Goal: Communication & Community: Answer question/provide support

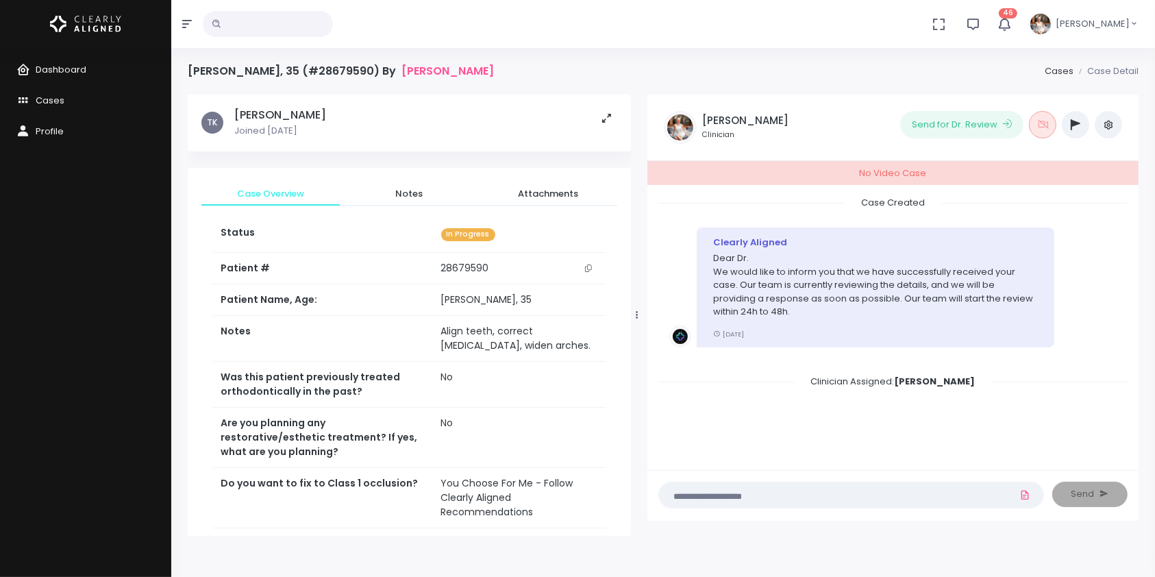
click at [743, 499] on textarea at bounding box center [824, 494] width 314 height 15
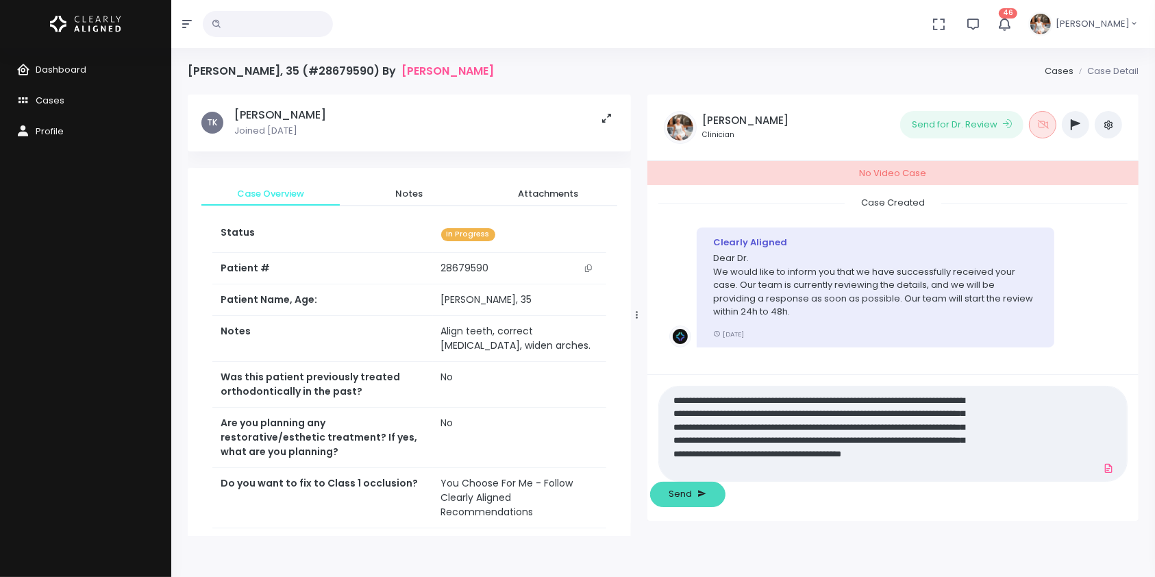
type textarea "**********"
click at [725, 490] on button "Send" at bounding box center [687, 494] width 75 height 25
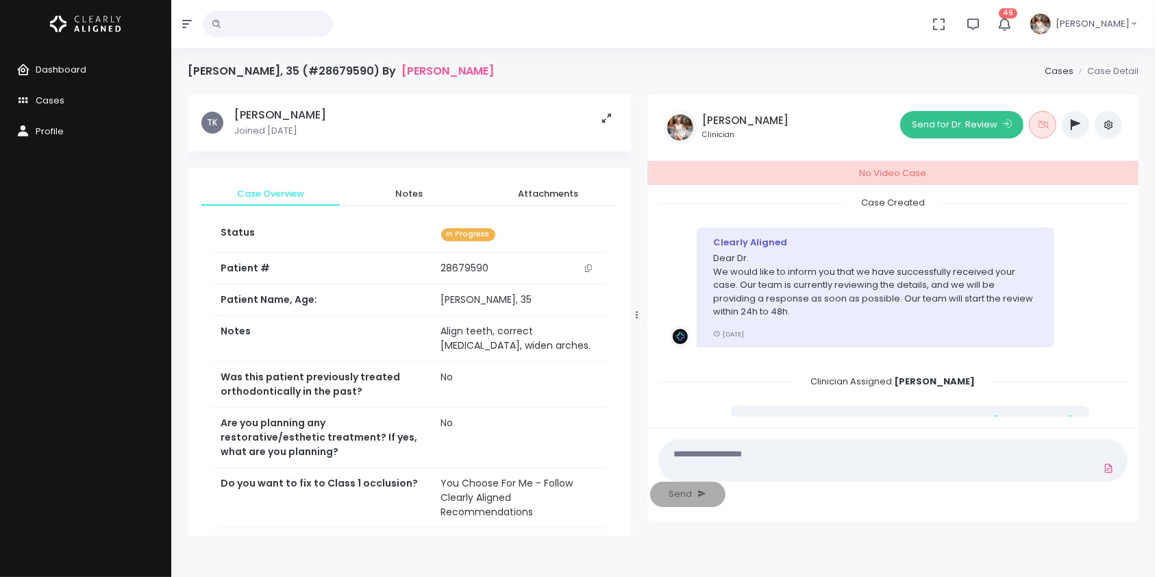
click at [936, 122] on button "Send for Dr. Review" at bounding box center [961, 124] width 123 height 27
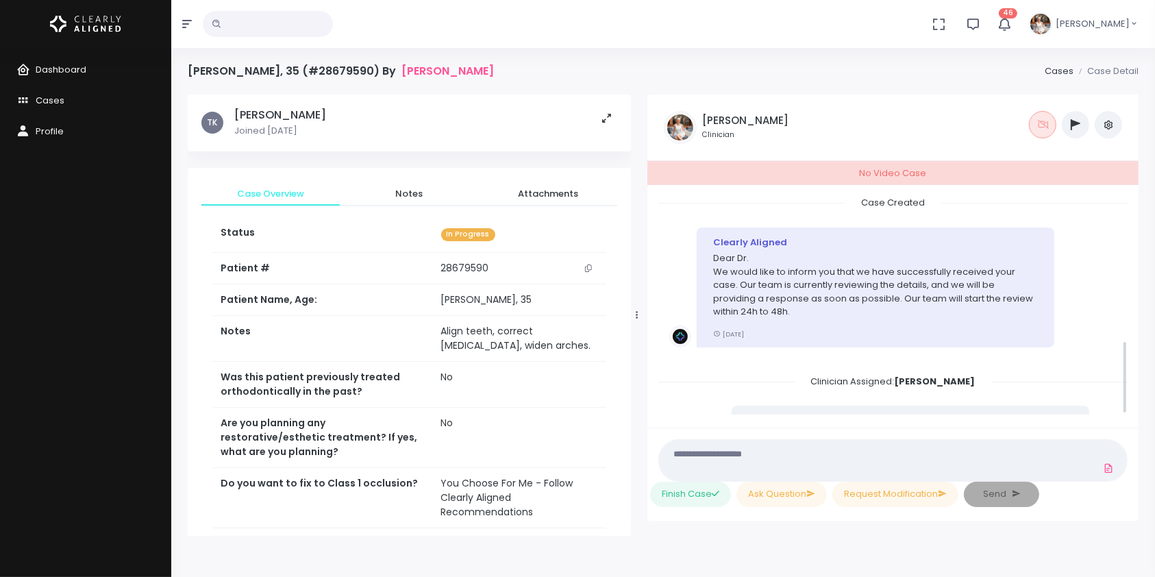
scroll to position [427, 0]
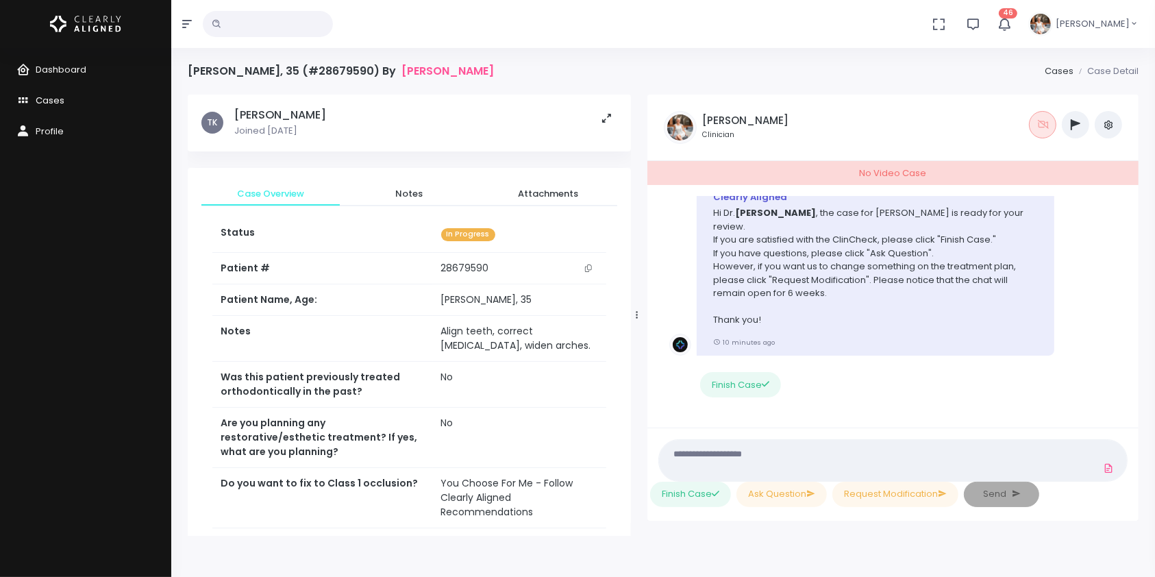
click at [39, 99] on span "Cases" at bounding box center [50, 100] width 29 height 13
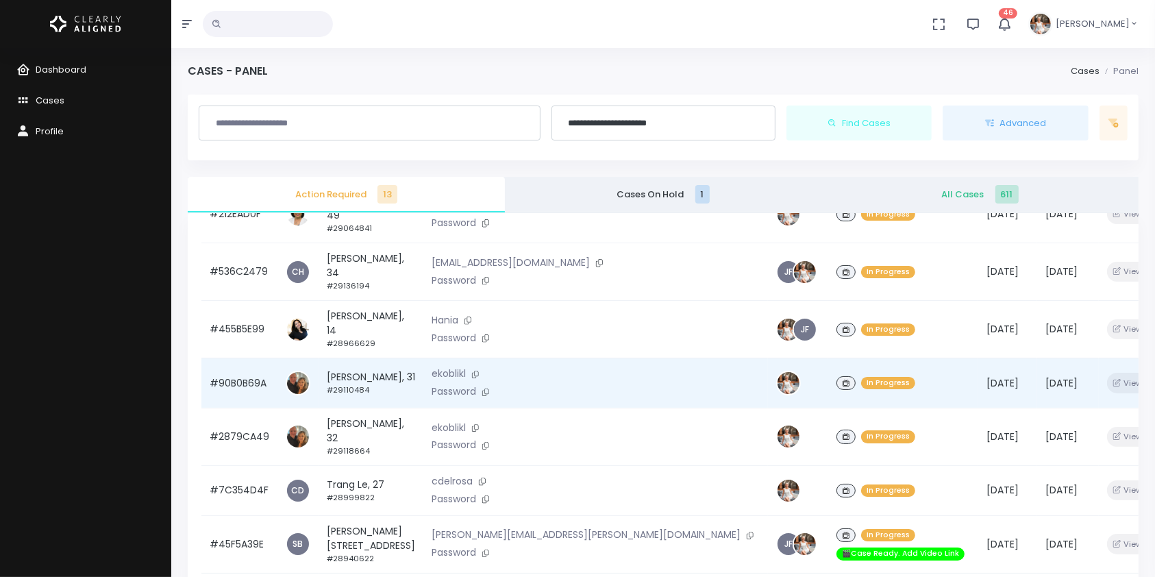
scroll to position [304, 0]
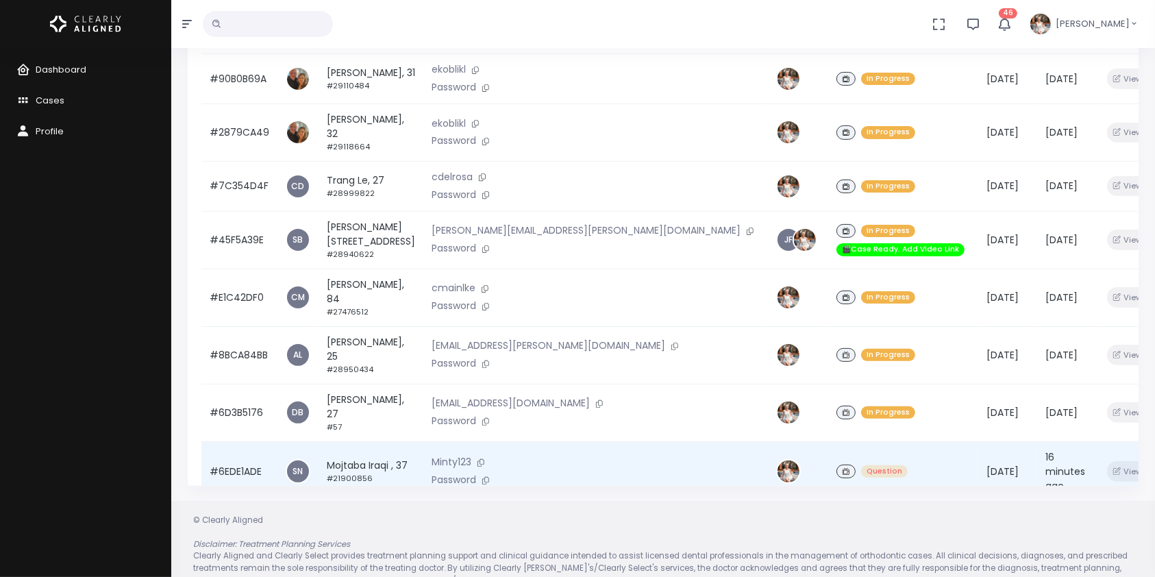
click at [221, 441] on td "#6EDE1ADE" at bounding box center [239, 471] width 76 height 60
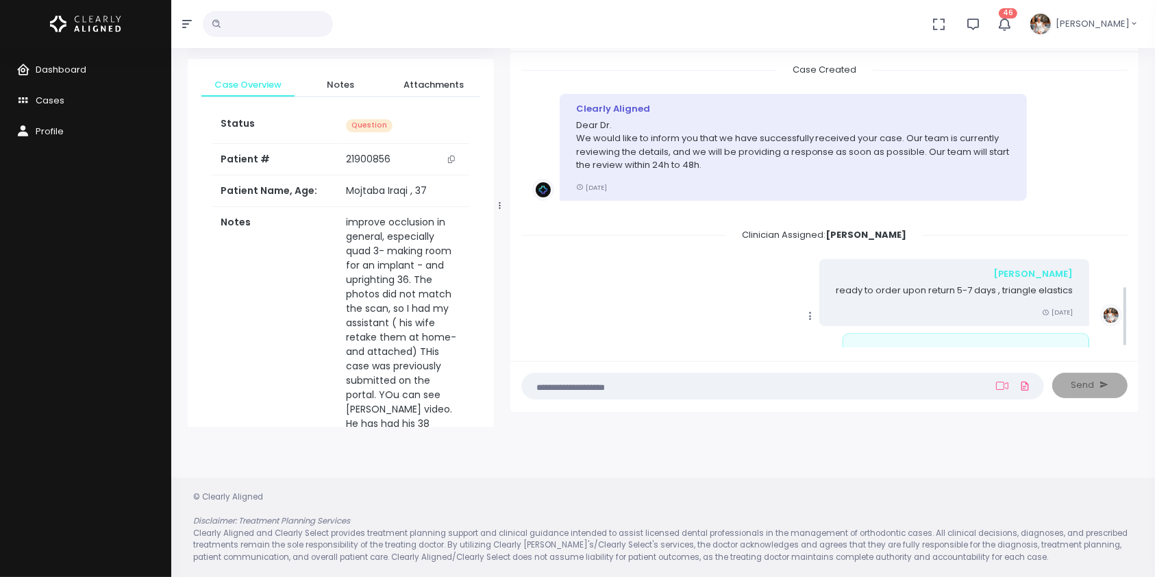
scroll to position [1034, 0]
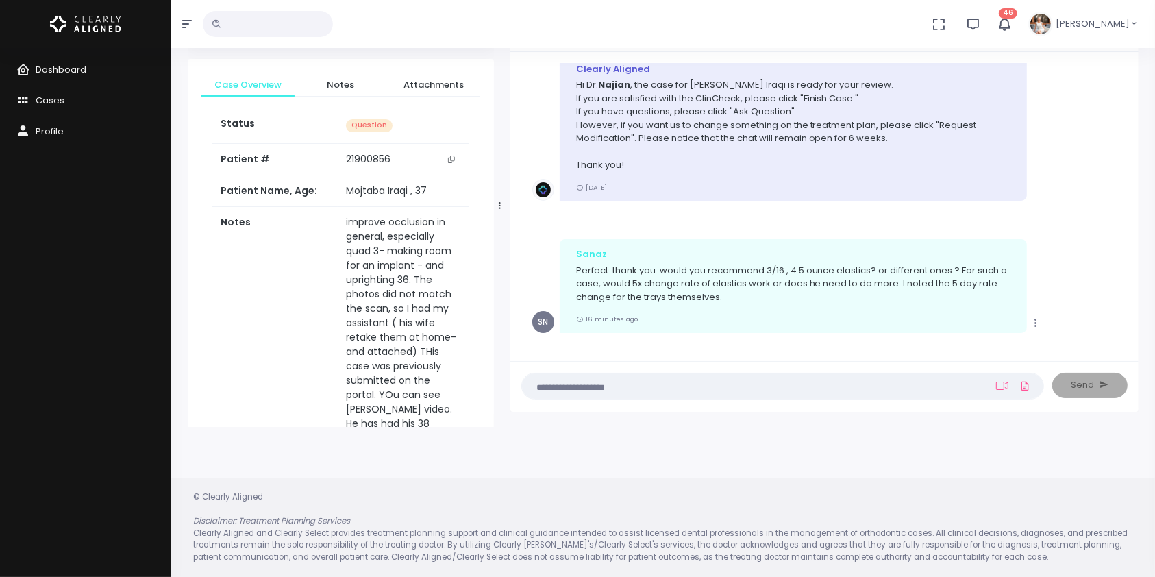
click at [753, 382] on textarea at bounding box center [755, 385] width 451 height 15
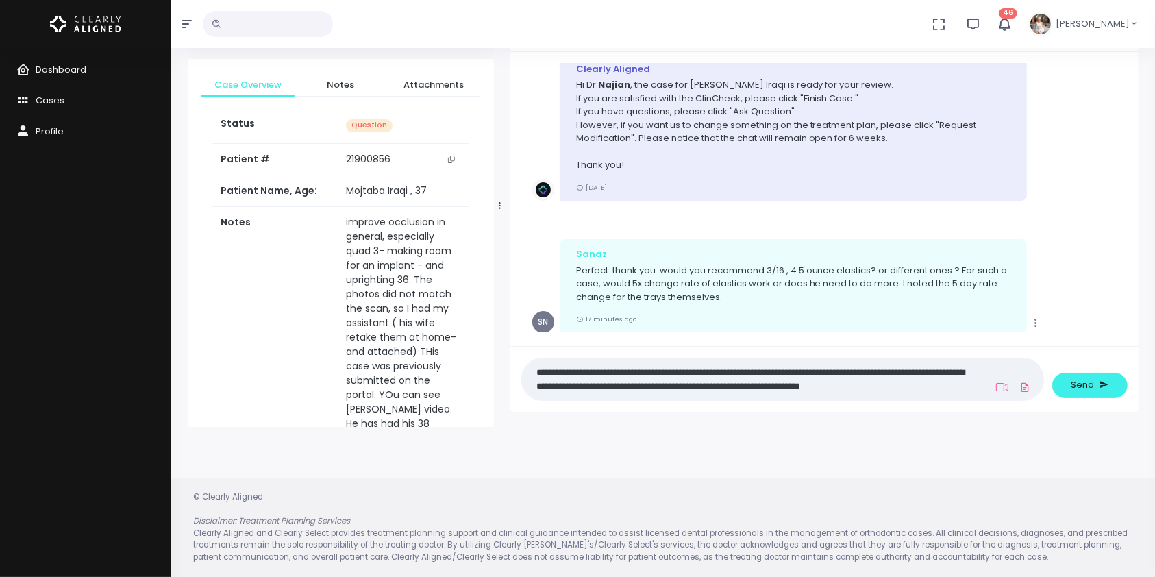
scroll to position [0, 0]
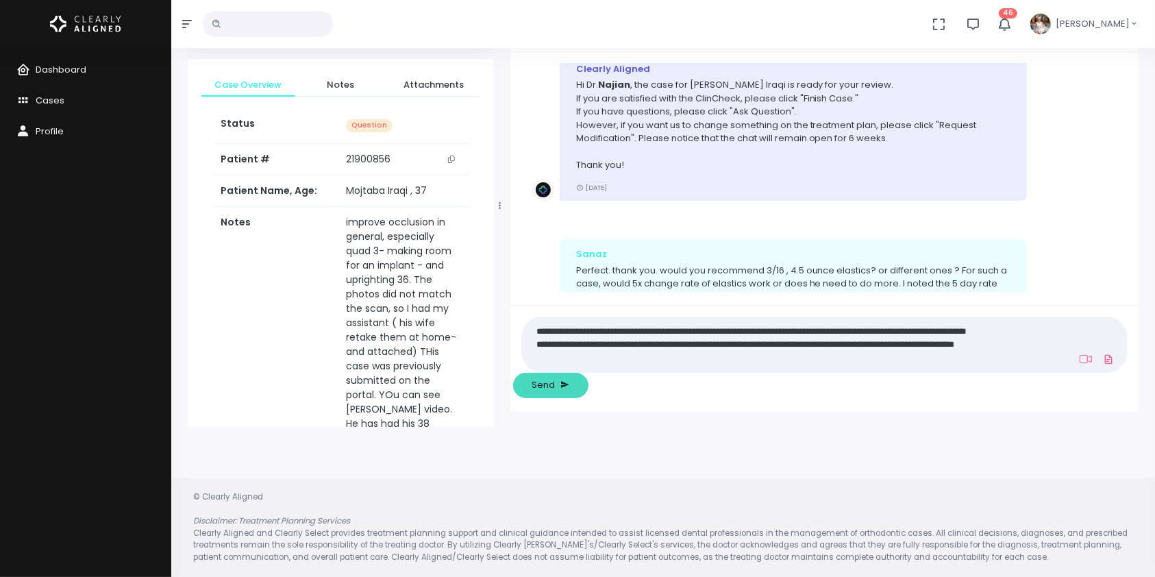
type textarea "**********"
click at [588, 377] on button "Send" at bounding box center [550, 385] width 75 height 25
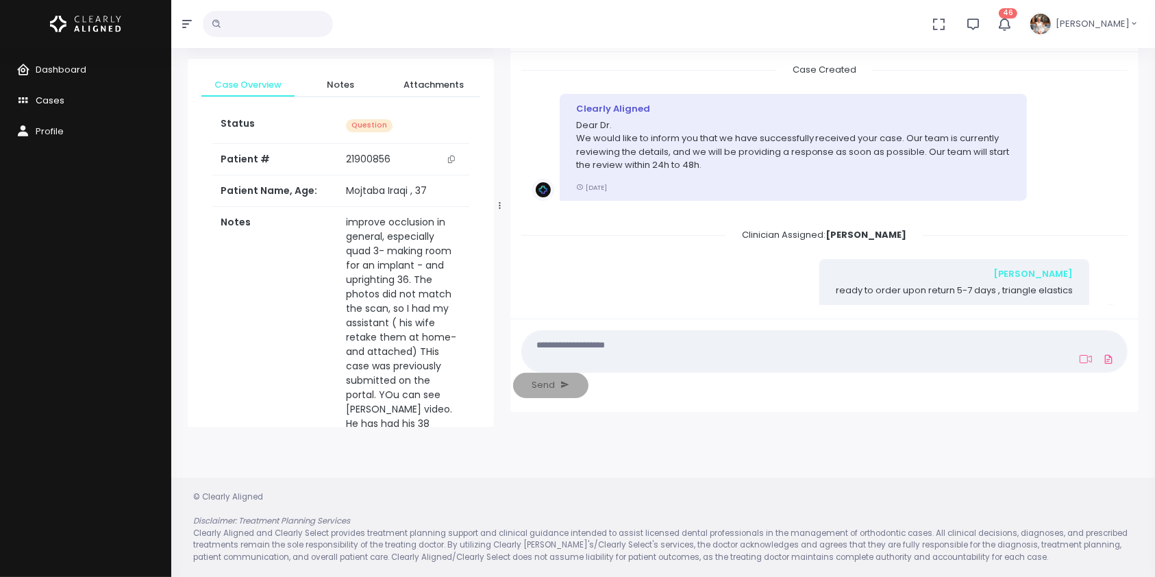
click at [62, 98] on span "Cases" at bounding box center [50, 100] width 29 height 13
